Goal: Task Accomplishment & Management: Complete application form

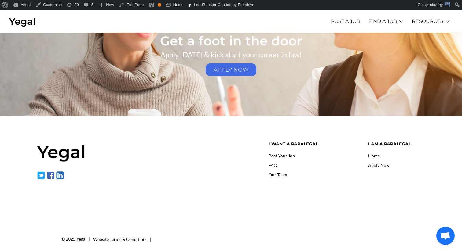
scroll to position [931, 0]
click at [233, 69] on link "APPLY NOW" at bounding box center [231, 69] width 51 height 13
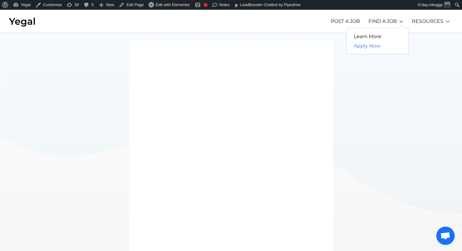
click at [372, 50] on link "Apply Now" at bounding box center [367, 45] width 40 height 9
click at [371, 37] on link "Learn More" at bounding box center [367, 36] width 41 height 9
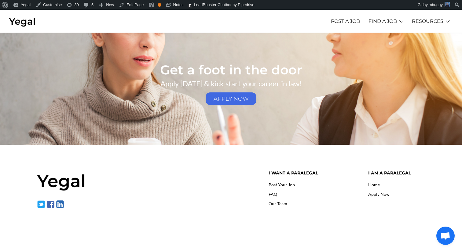
scroll to position [934, 0]
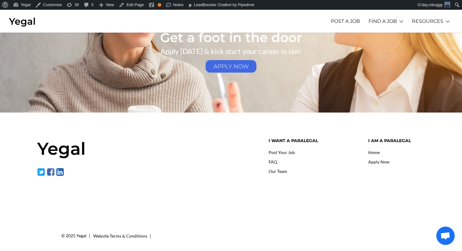
click at [377, 160] on link "Apply Now" at bounding box center [378, 162] width 21 height 5
